Goal: Information Seeking & Learning: Find specific fact

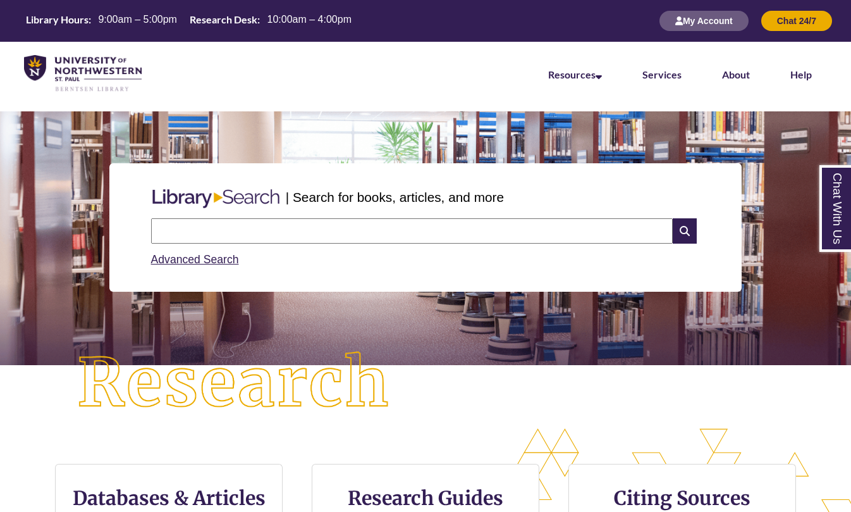
click at [321, 225] on input "text" at bounding box center [412, 230] width 522 height 25
type input "**********"
click at [352, 223] on input "text" at bounding box center [412, 230] width 522 height 25
type input "**********"
